Goal: Entertainment & Leisure: Consume media (video, audio)

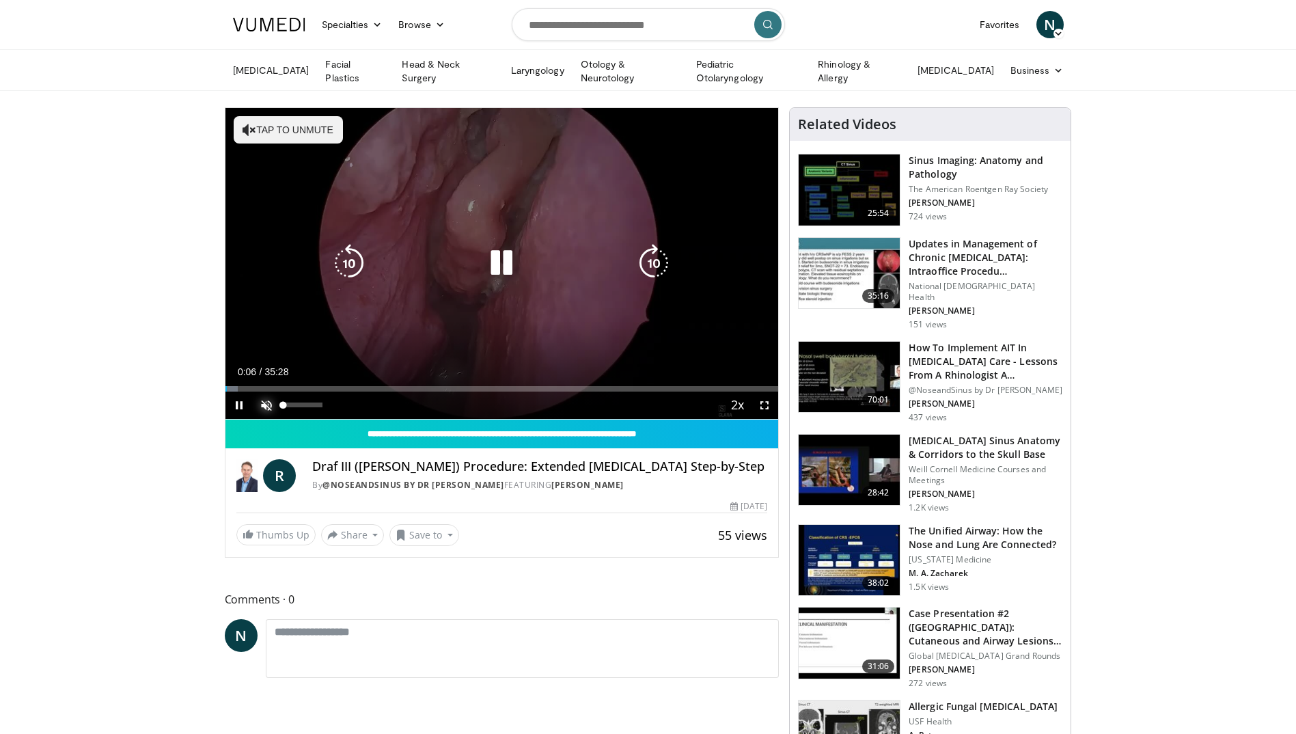
click at [266, 399] on span "Video Player" at bounding box center [266, 405] width 27 height 27
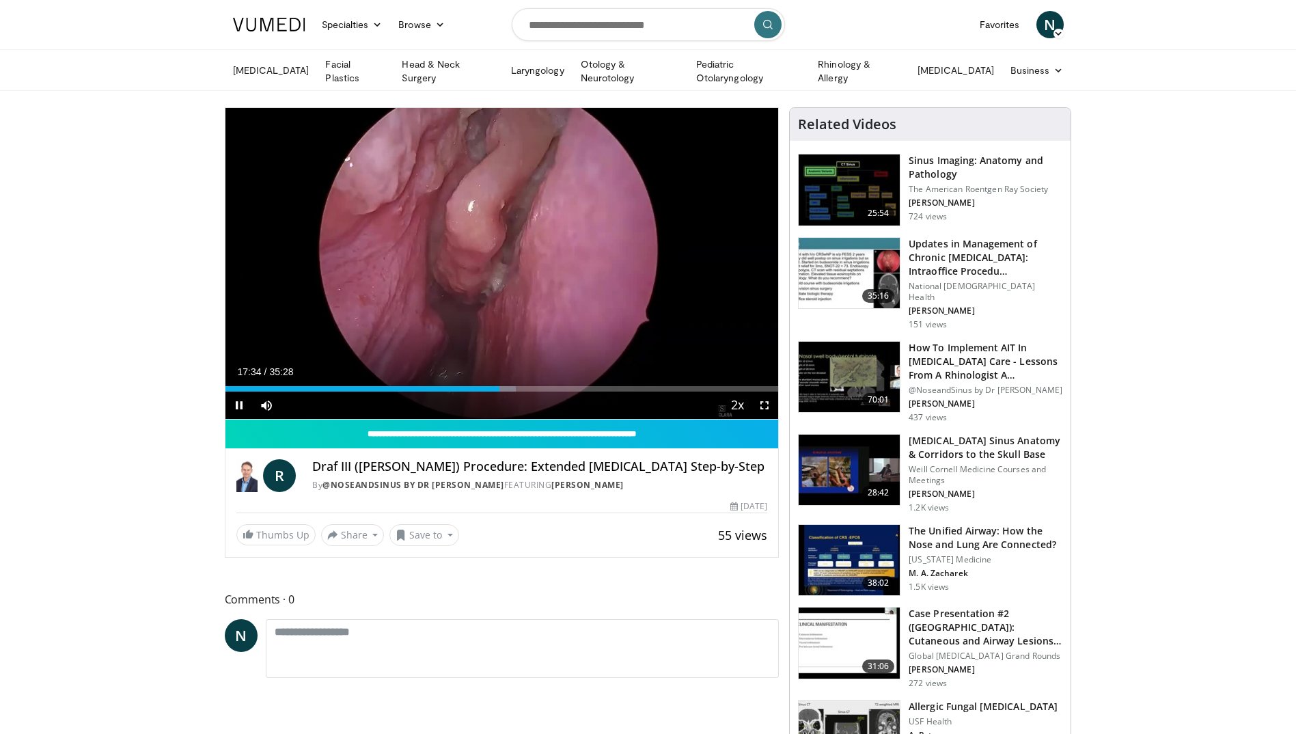
drag, startPoint x: 503, startPoint y: 260, endPoint x: 867, endPoint y: 83, distance: 404.1
click at [503, 258] on icon "Video Player" at bounding box center [501, 263] width 38 height 38
